Goal: Task Accomplishment & Management: Use online tool/utility

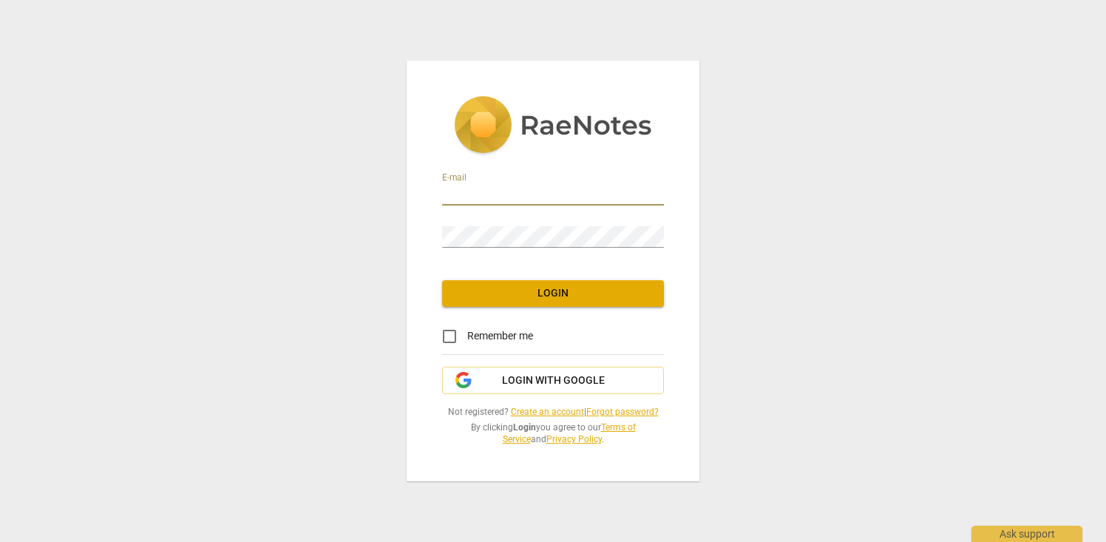
click at [567, 192] on input "email" at bounding box center [553, 194] width 222 height 21
type input "[PERSON_NAME][EMAIL_ADDRESS][DOMAIN_NAME]"
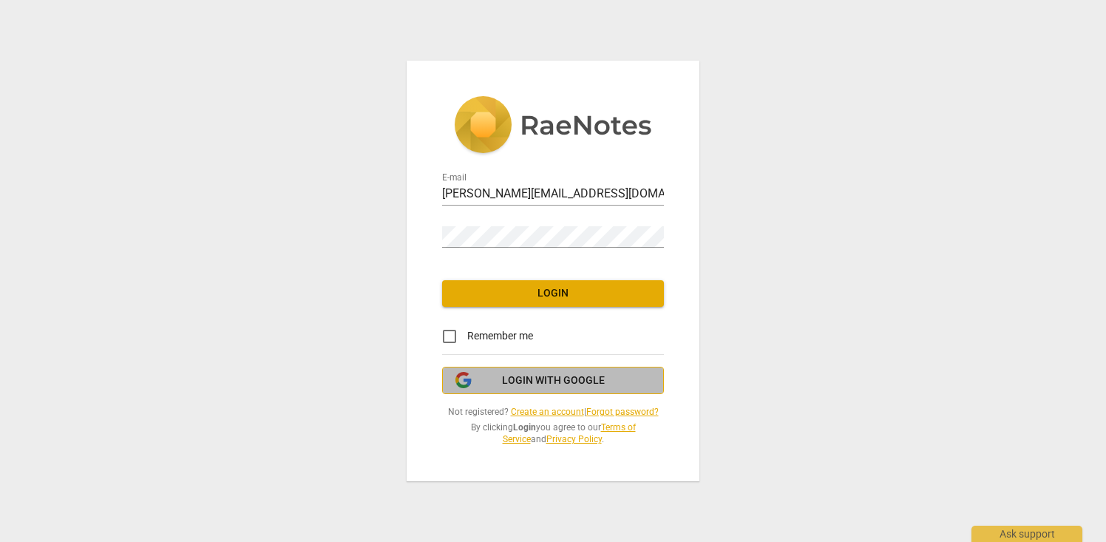
click at [538, 382] on span "Login with Google" at bounding box center [553, 380] width 103 height 15
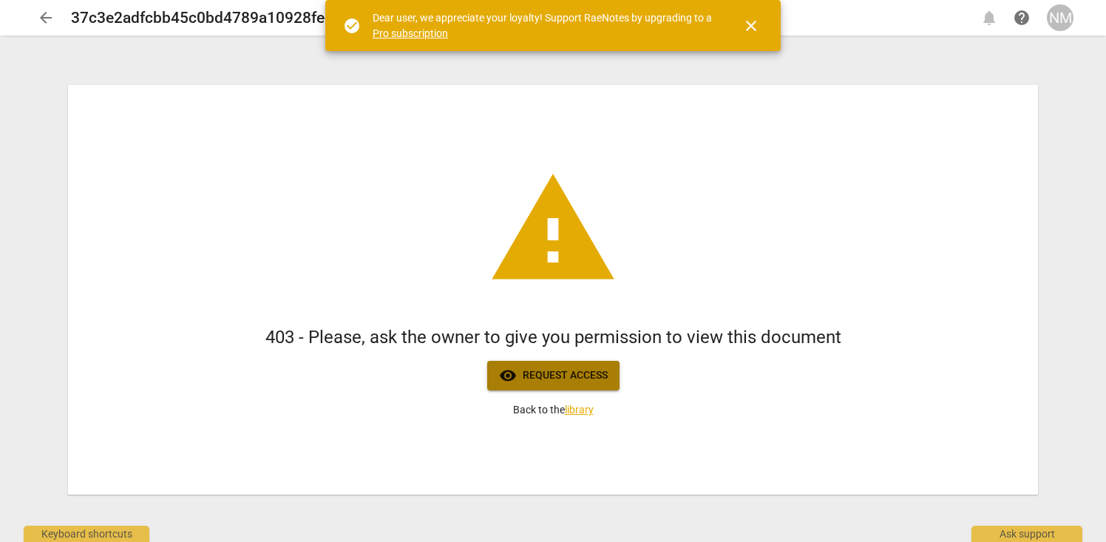
click at [538, 382] on span "visibility Request access" at bounding box center [553, 376] width 109 height 18
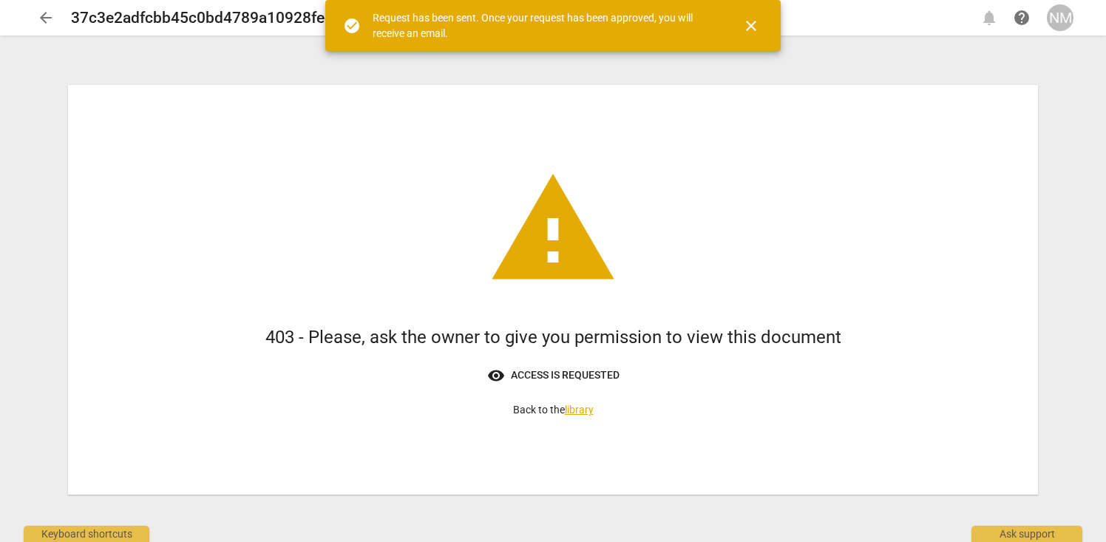
click at [754, 22] on span "close" at bounding box center [752, 26] width 18 height 18
